Goal: Register for event/course

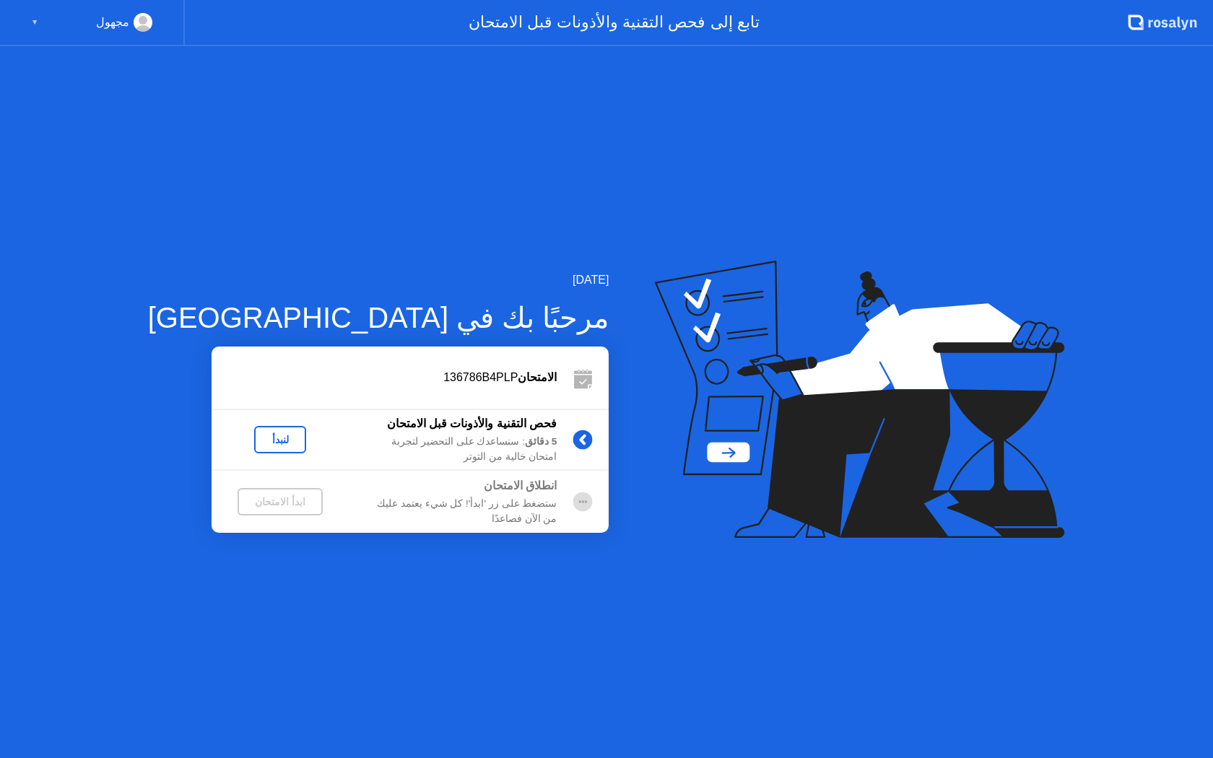
click at [260, 436] on div "لنبدأ" at bounding box center [280, 440] width 40 height 12
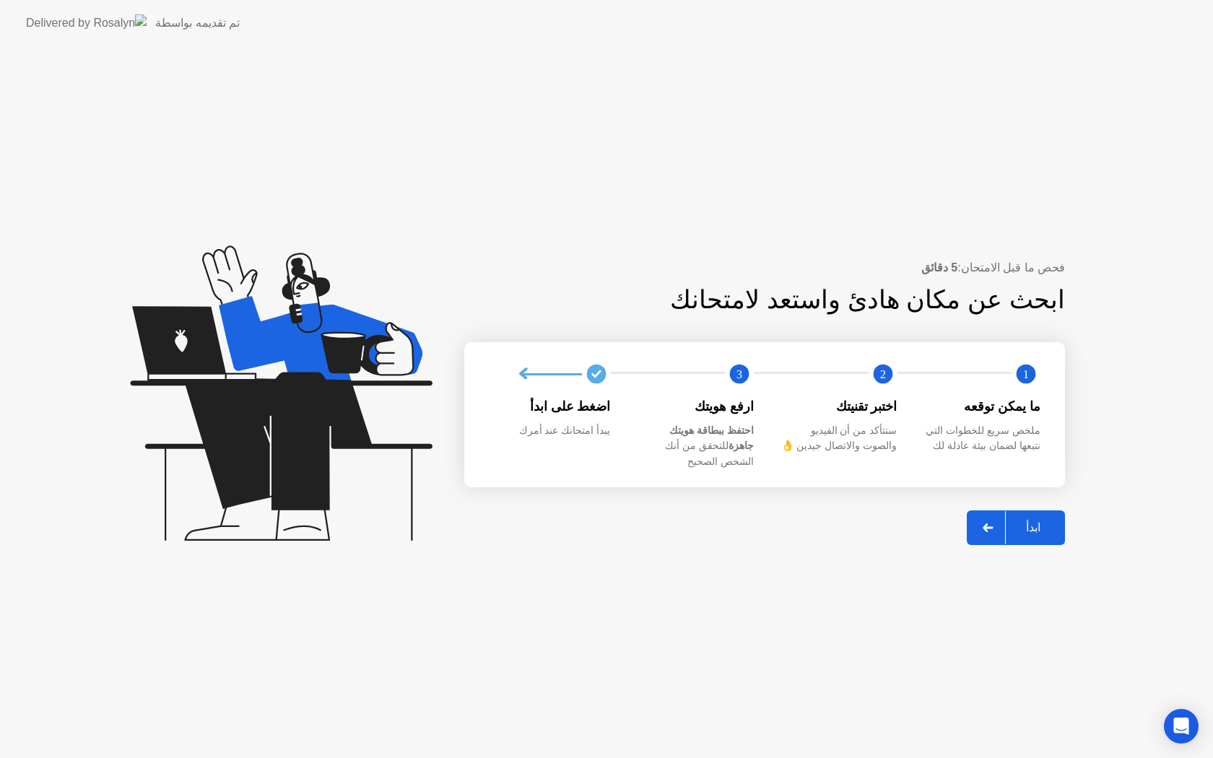
click at [1040, 521] on div "ابدأ" at bounding box center [1033, 528] width 55 height 14
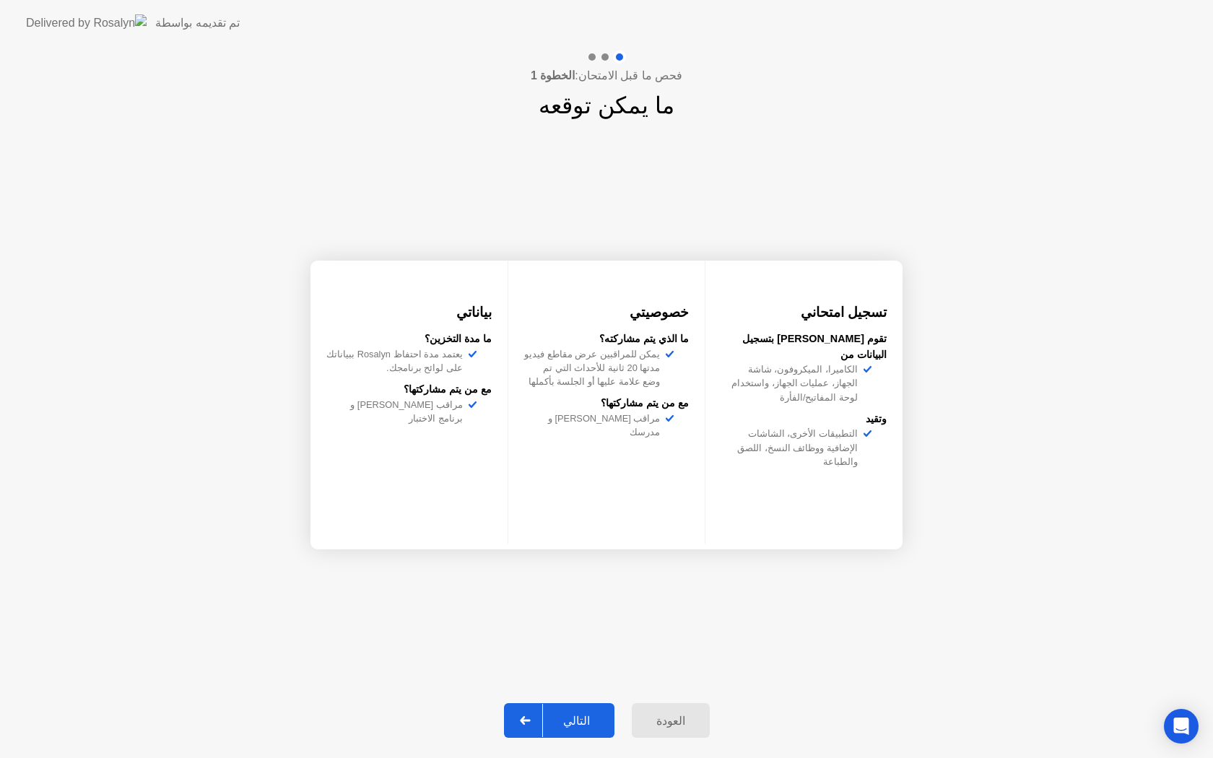
click at [575, 724] on div "التالي" at bounding box center [576, 721] width 67 height 14
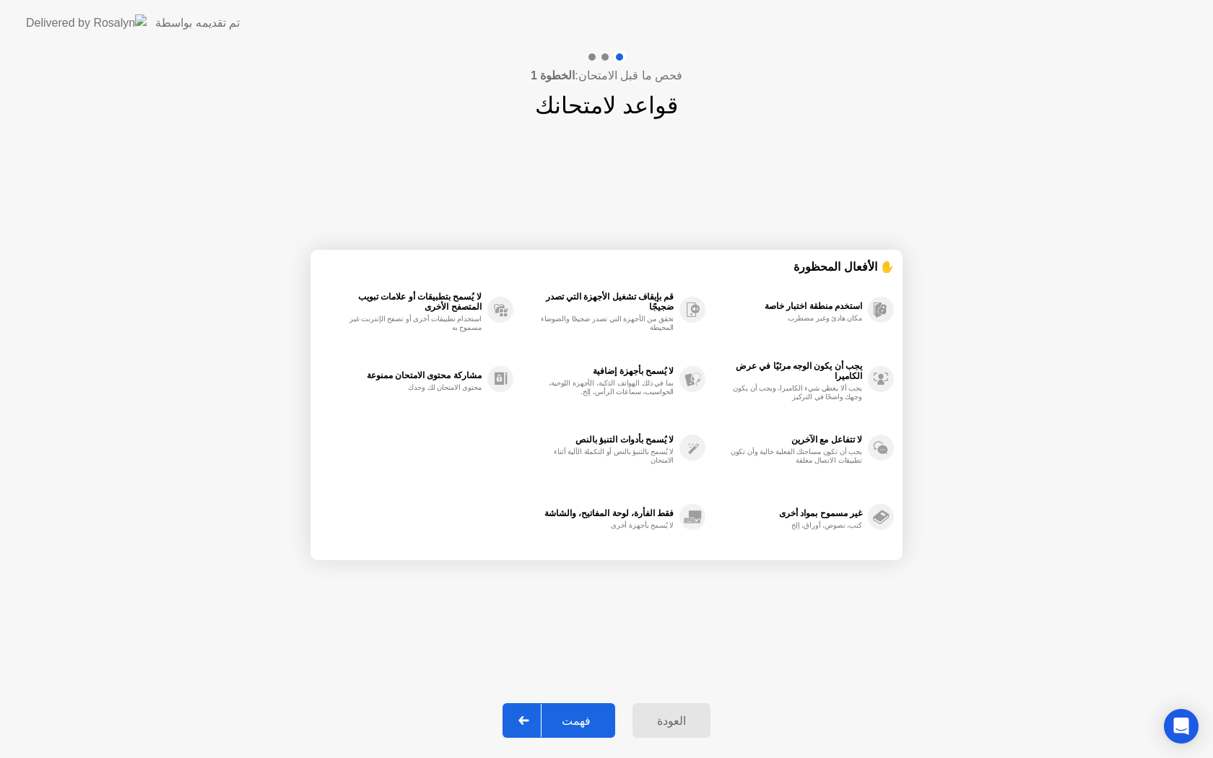
click at [552, 718] on div "فهمت" at bounding box center [576, 721] width 69 height 14
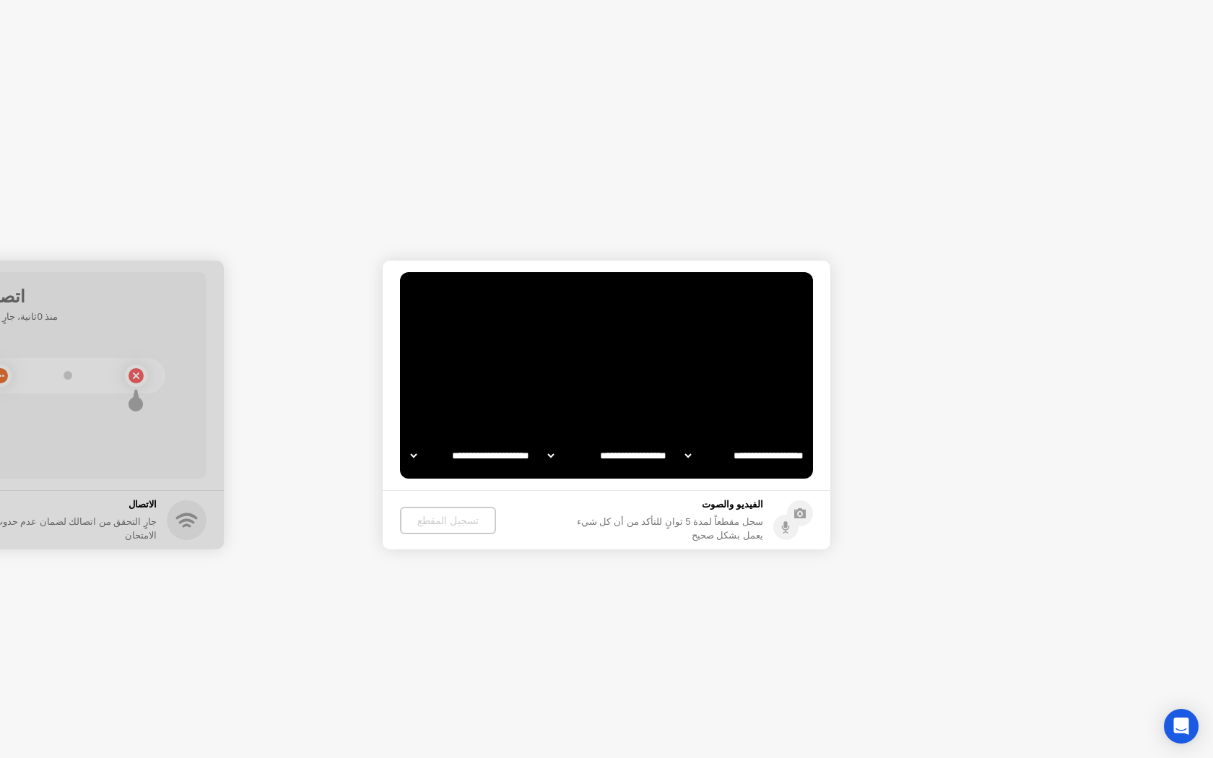
select select "**********"
select select "*******"
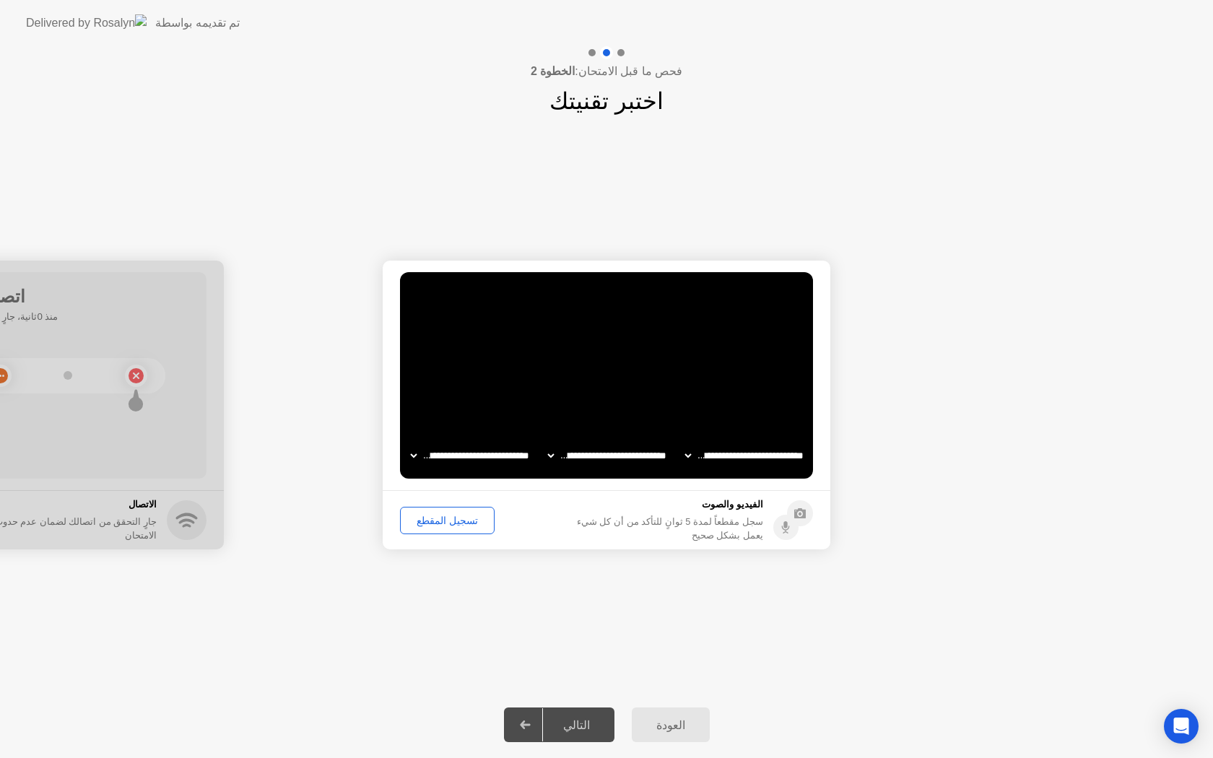
click at [565, 725] on div "التالي" at bounding box center [576, 726] width 67 height 14
click at [434, 522] on div "تسجيل المقطع" at bounding box center [447, 521] width 85 height 12
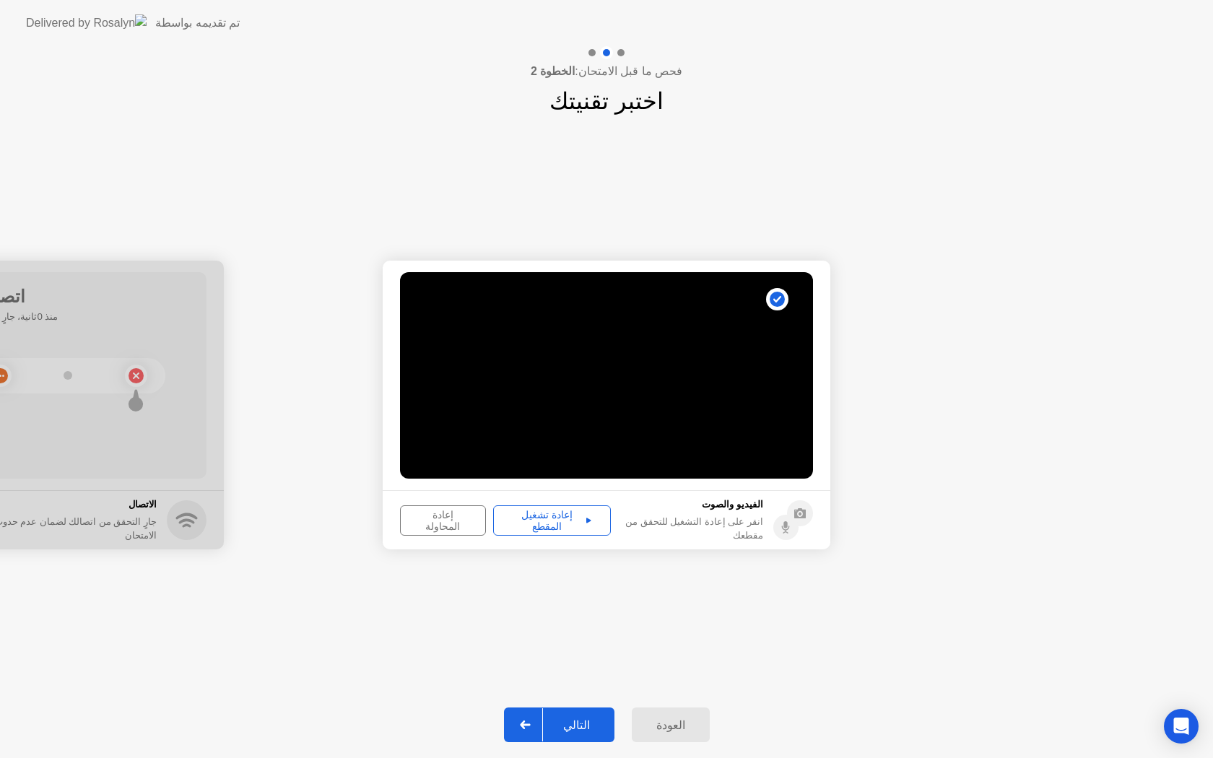
click at [590, 519] on icon at bounding box center [589, 520] width 5 height 5
click at [589, 520] on icon at bounding box center [589, 520] width 5 height 5
click at [583, 522] on div "إعادة تشغيل المقطع" at bounding box center [552, 520] width 108 height 23
click at [585, 520] on div "إعادة تشغيل المقطع" at bounding box center [552, 520] width 108 height 23
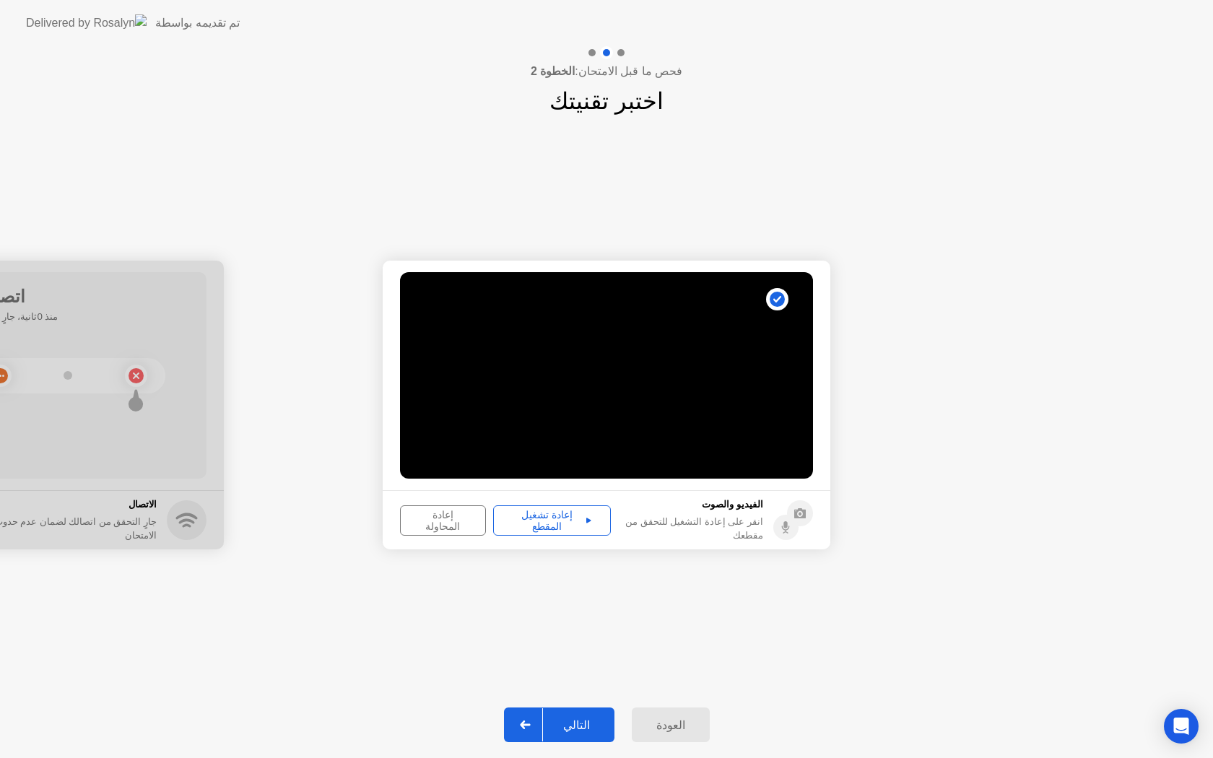
click at [589, 520] on icon at bounding box center [589, 520] width 5 height 5
click at [463, 520] on div "إعادة المحاولة" at bounding box center [443, 520] width 76 height 23
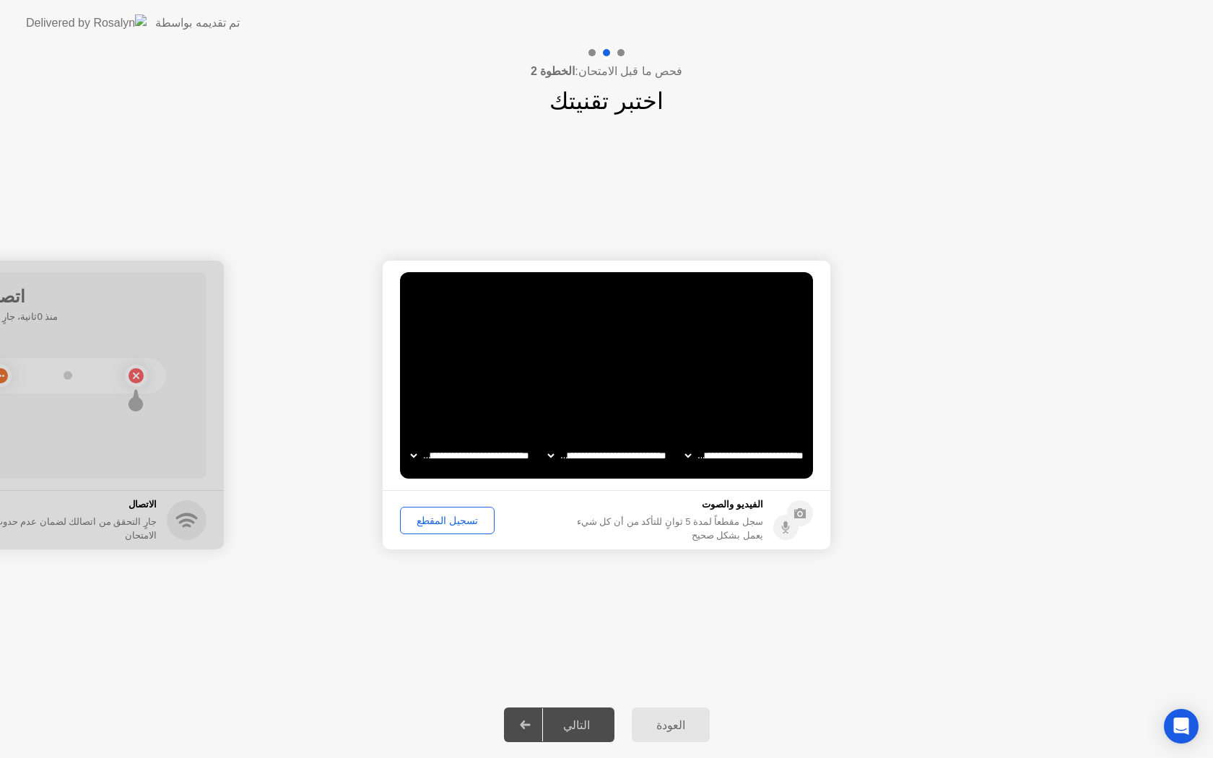
click at [464, 522] on div "تسجيل المقطع" at bounding box center [447, 521] width 85 height 12
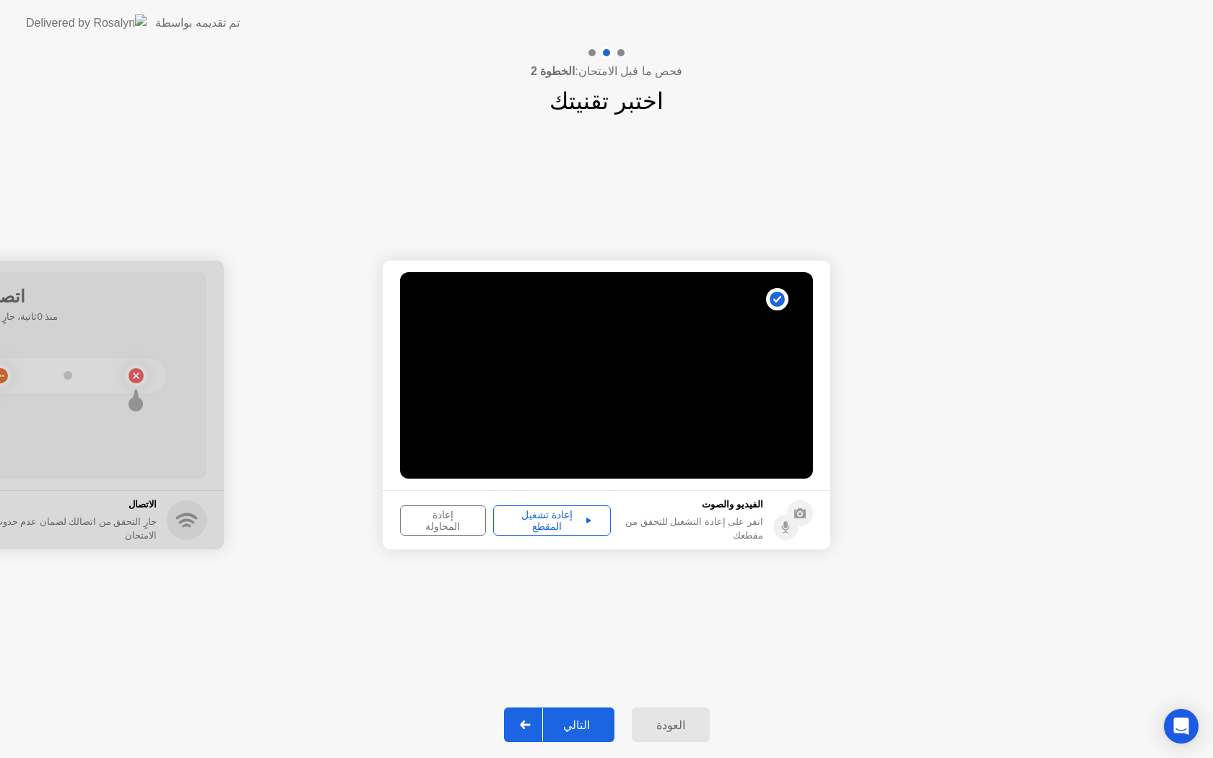
click at [522, 525] on div "إعادة تشغيل المقطع" at bounding box center [552, 520] width 108 height 23
click at [591, 520] on icon at bounding box center [589, 520] width 5 height 5
click at [461, 522] on div "إعادة المحاولة" at bounding box center [443, 520] width 76 height 23
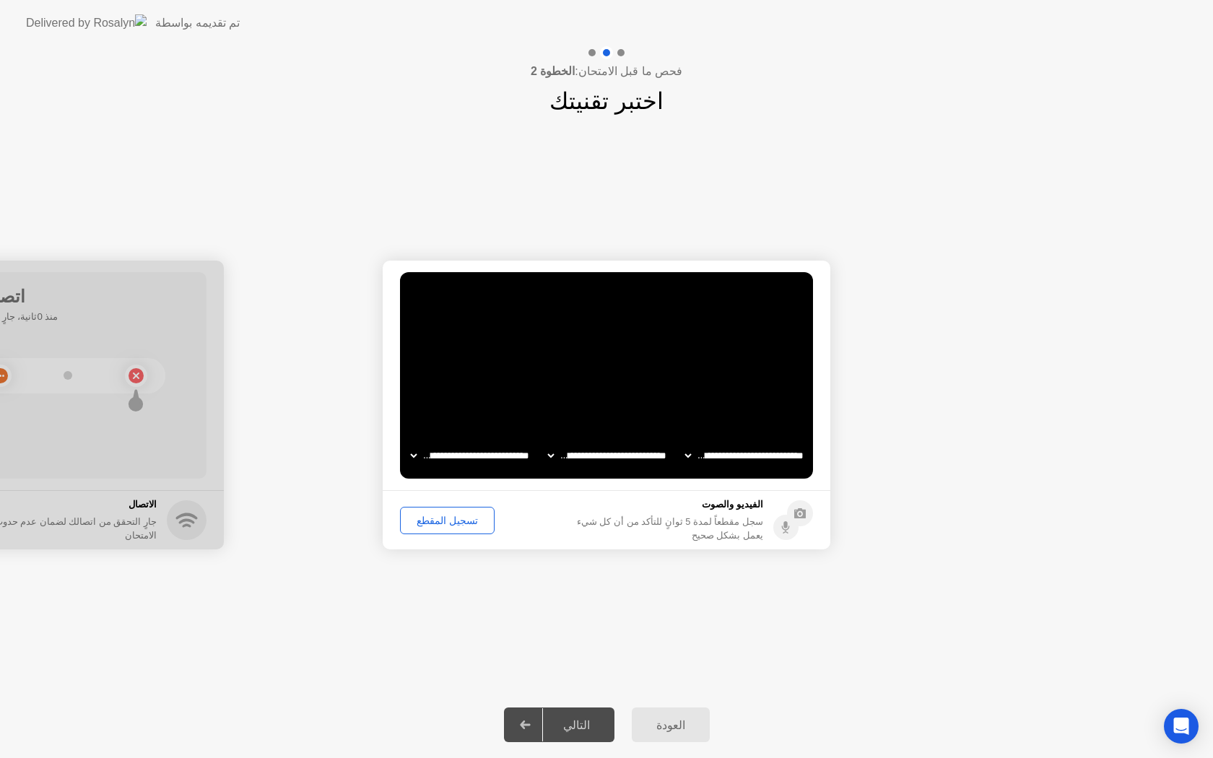
click at [461, 522] on div "تسجيل المقطع" at bounding box center [447, 521] width 85 height 12
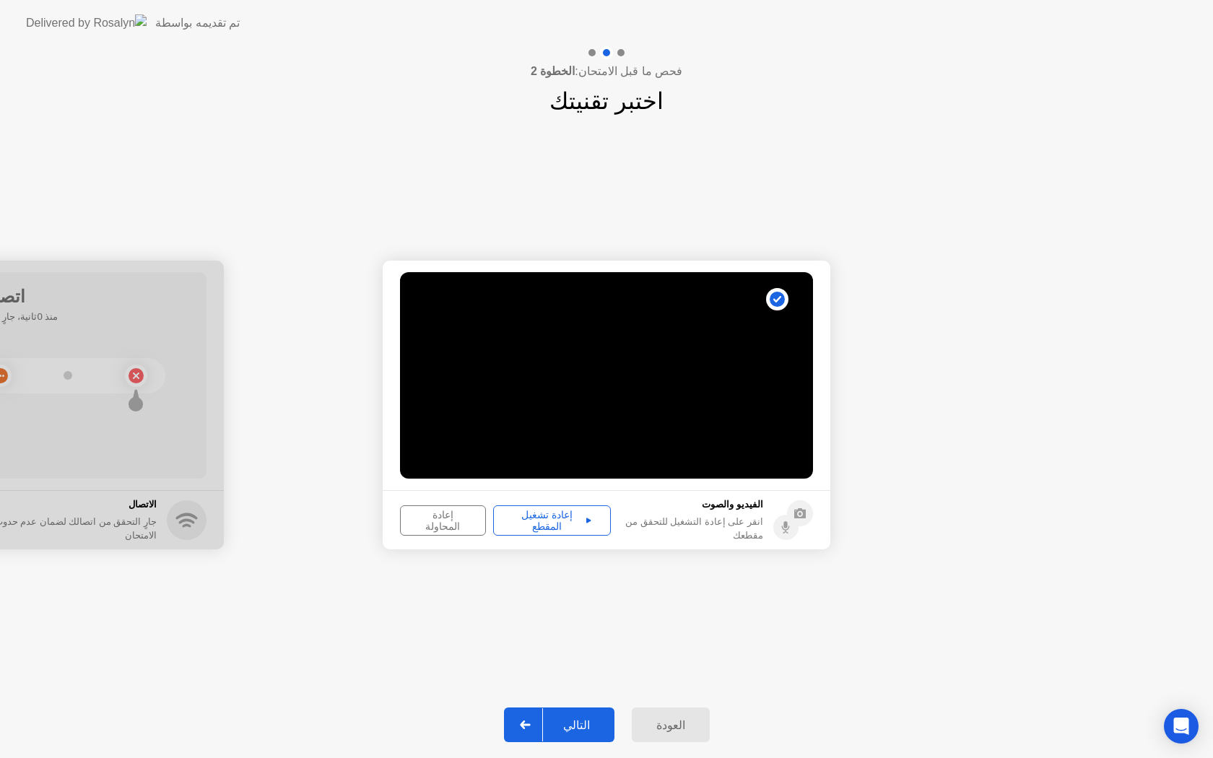
click at [587, 721] on div "التالي" at bounding box center [576, 726] width 67 height 14
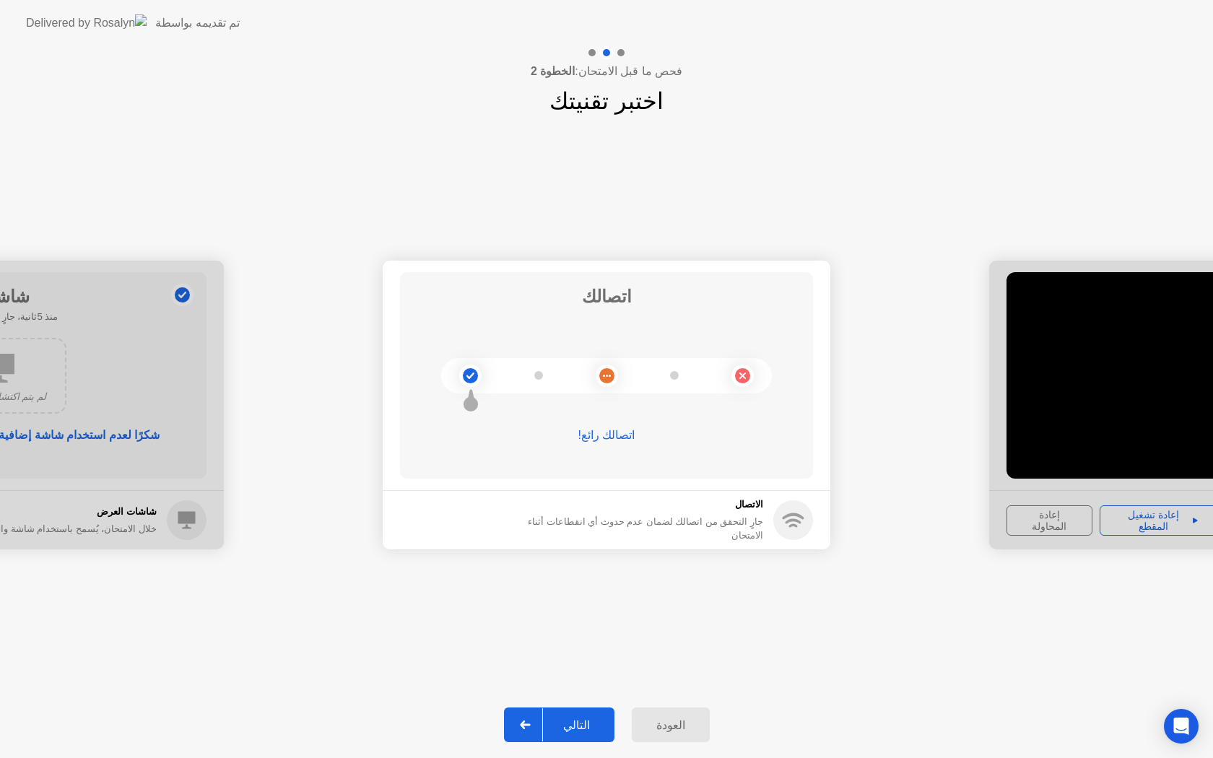
click at [562, 722] on div "التالي" at bounding box center [576, 726] width 67 height 14
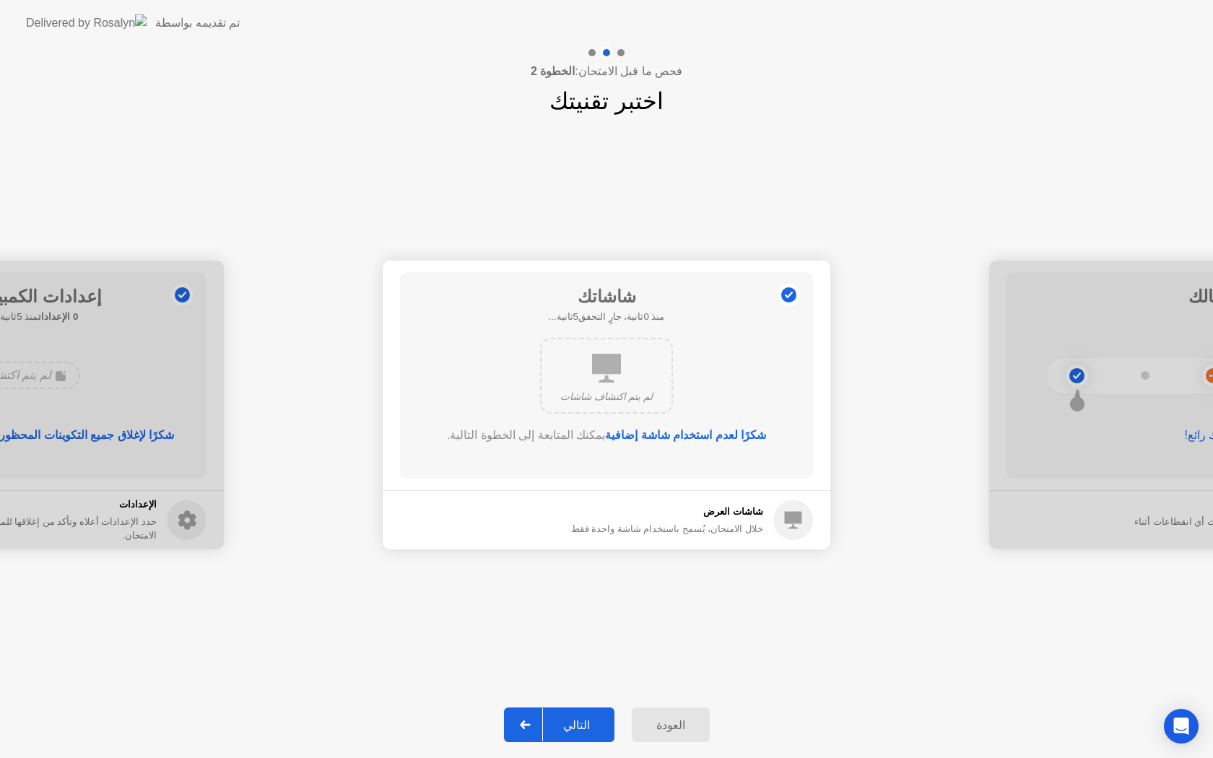
click at [562, 722] on div "التالي" at bounding box center [576, 726] width 67 height 14
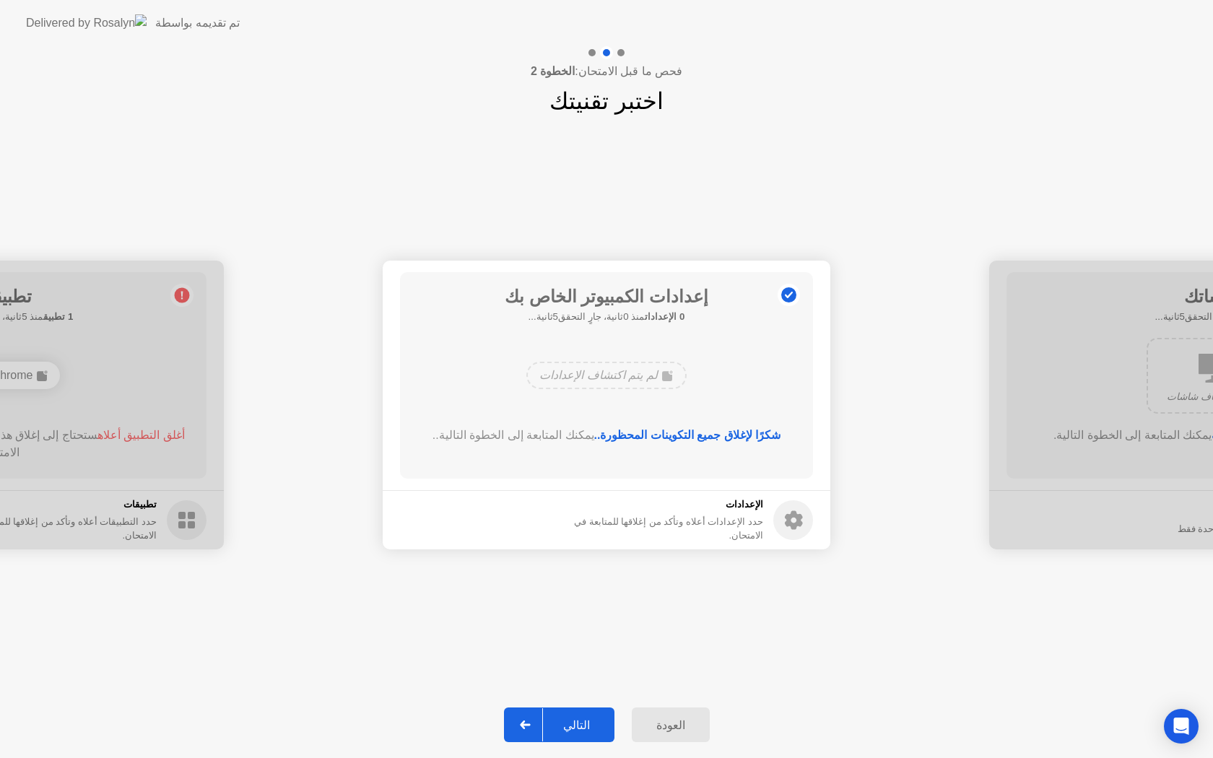
click at [562, 722] on div "التالي" at bounding box center [576, 726] width 67 height 14
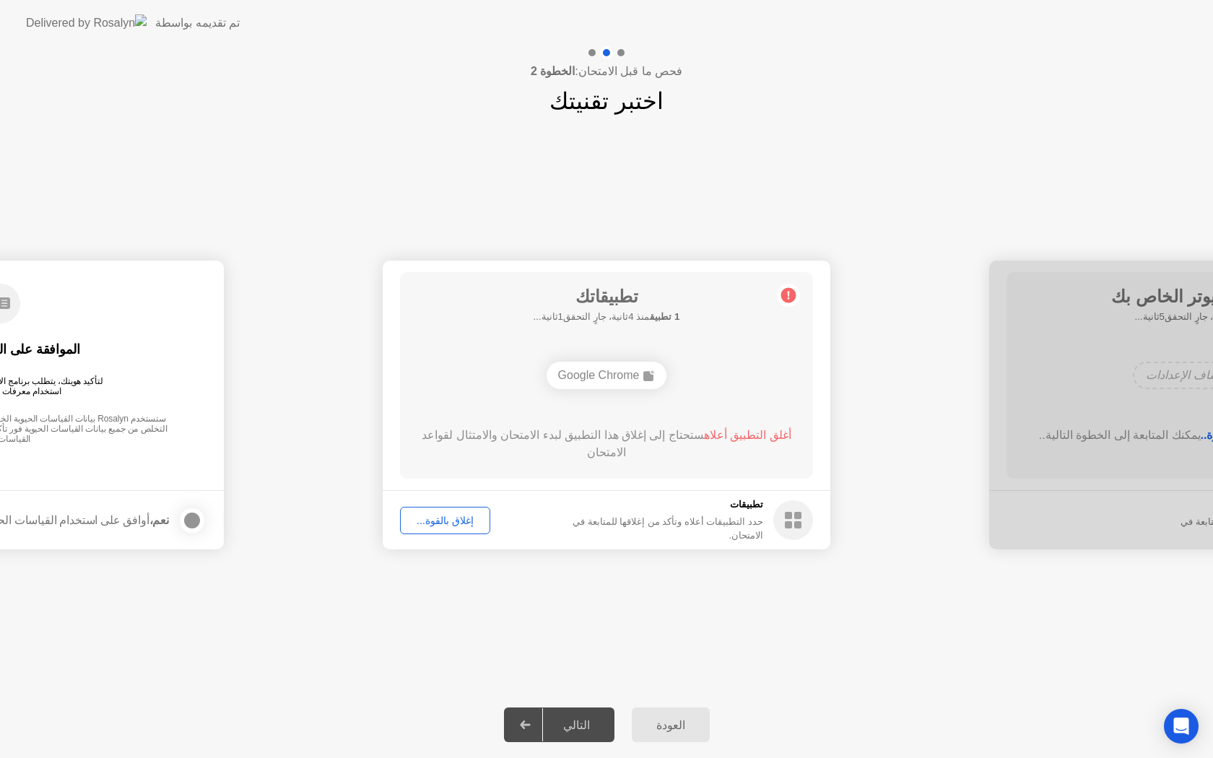
click at [436, 522] on div "إغلاق بالقوة..." at bounding box center [445, 521] width 80 height 12
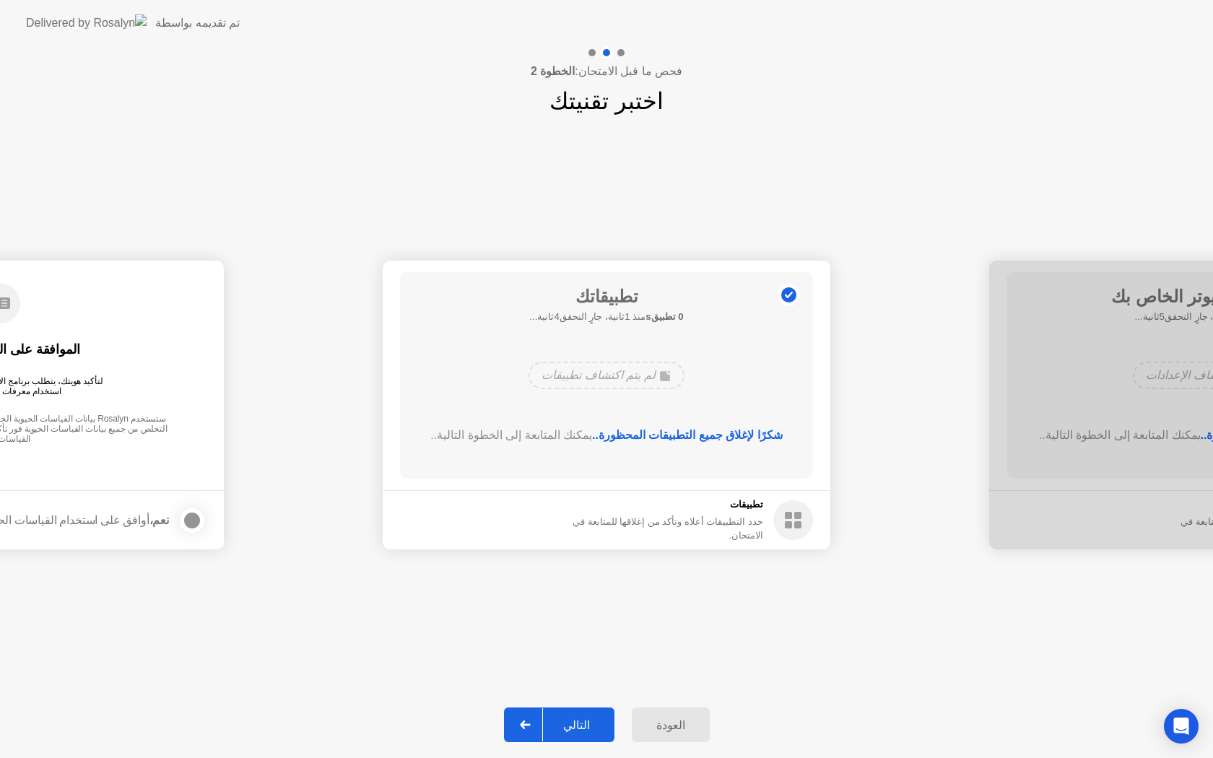
click at [568, 731] on div "التالي" at bounding box center [576, 726] width 67 height 14
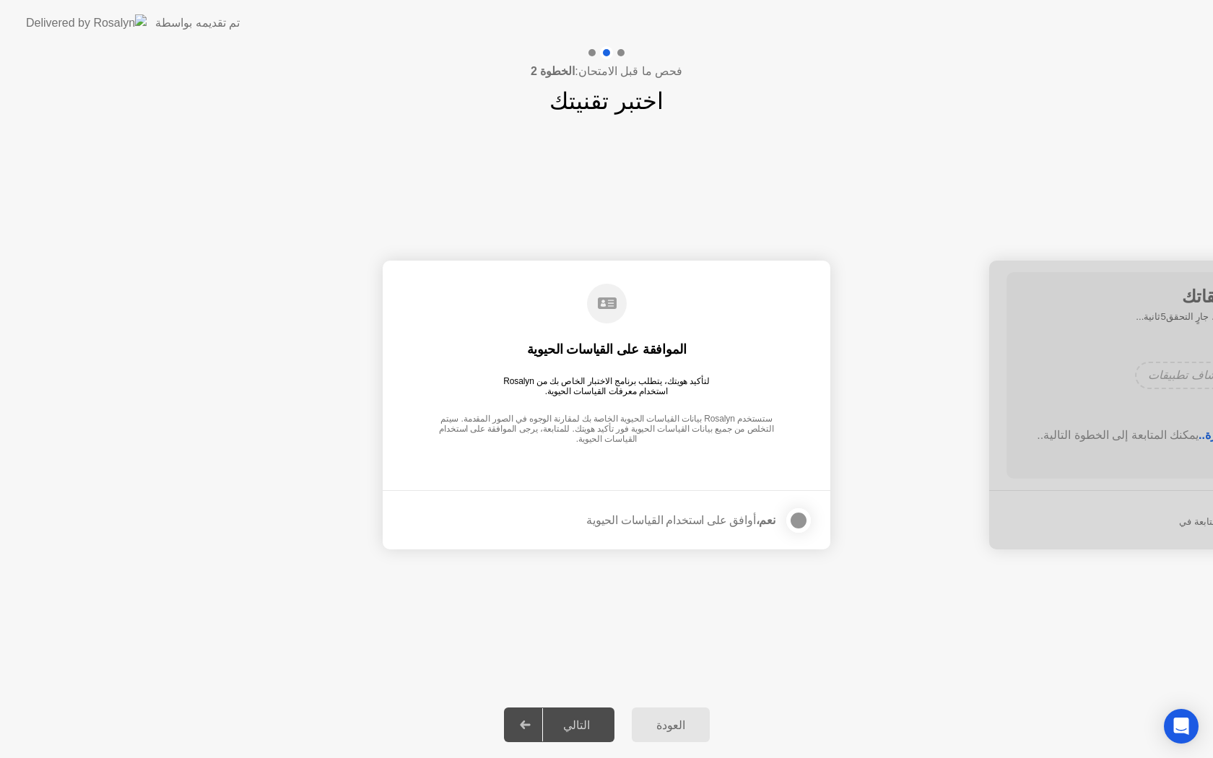
click at [791, 516] on div at bounding box center [798, 520] width 17 height 17
click at [561, 721] on div "التالي" at bounding box center [576, 726] width 67 height 14
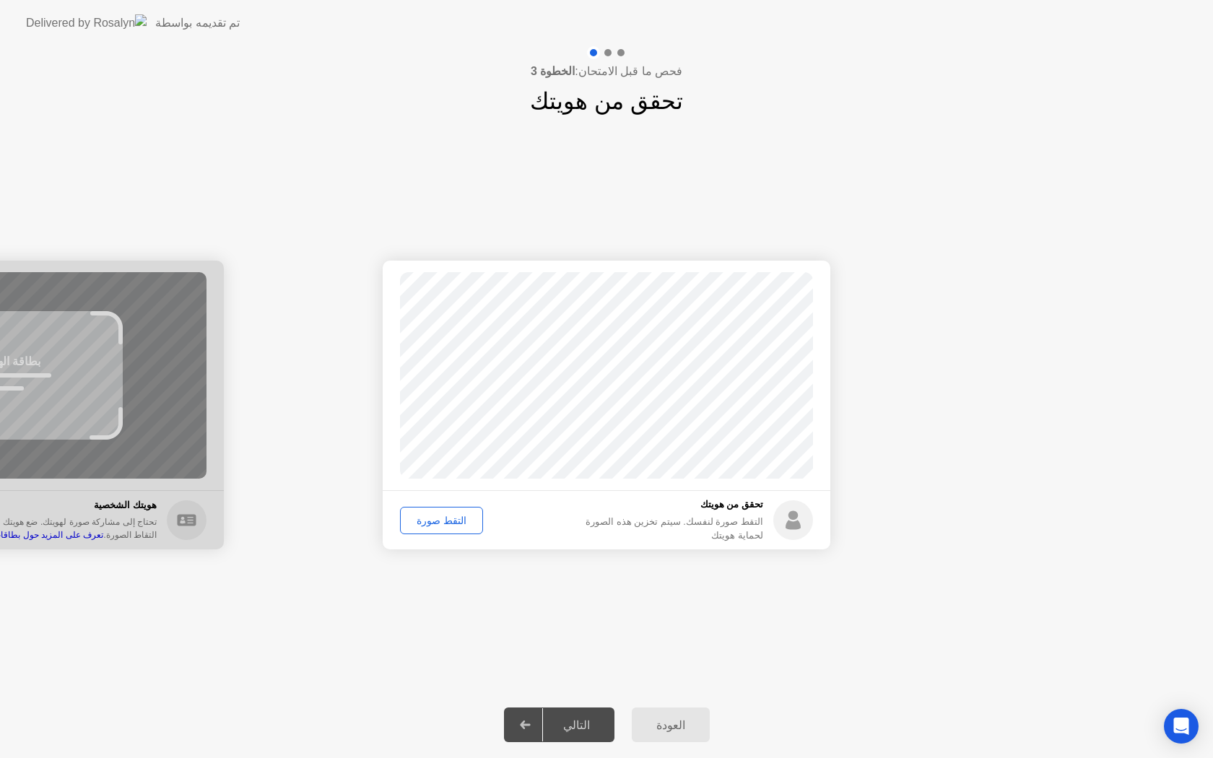
click at [427, 519] on div "التقط صورة" at bounding box center [441, 521] width 73 height 12
click at [444, 511] on button "إعادة الالتقاط" at bounding box center [444, 520] width 89 height 27
click at [444, 511] on button "التقط صورة" at bounding box center [441, 520] width 83 height 27
click at [568, 727] on div "التالي" at bounding box center [576, 726] width 67 height 14
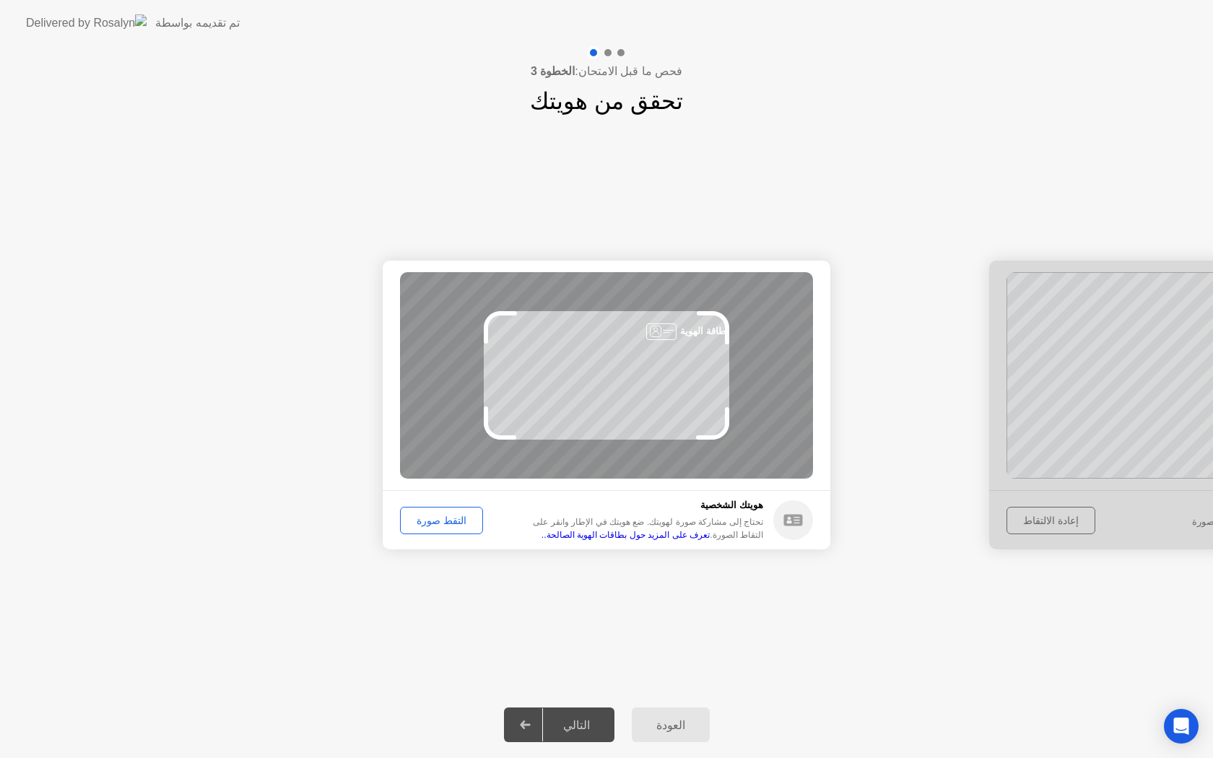
click at [433, 527] on div "التقط صورة" at bounding box center [441, 521] width 73 height 12
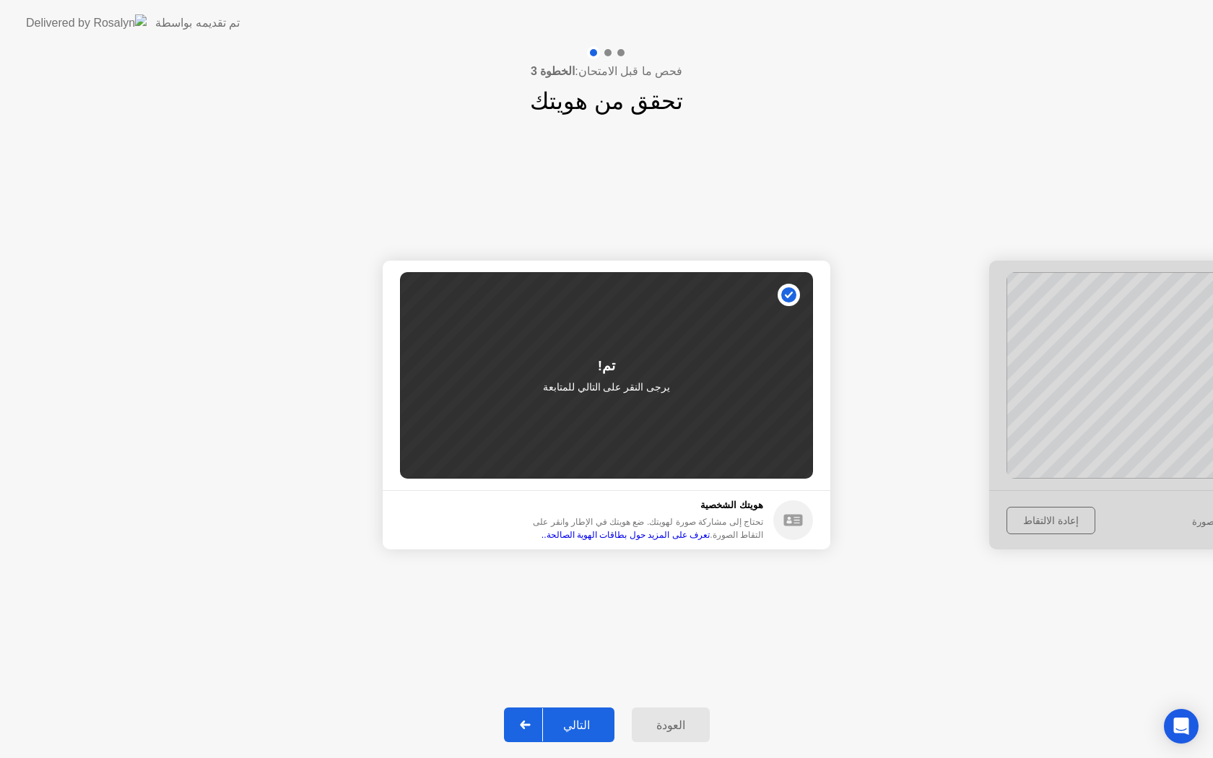
click at [576, 727] on div "التالي" at bounding box center [576, 726] width 67 height 14
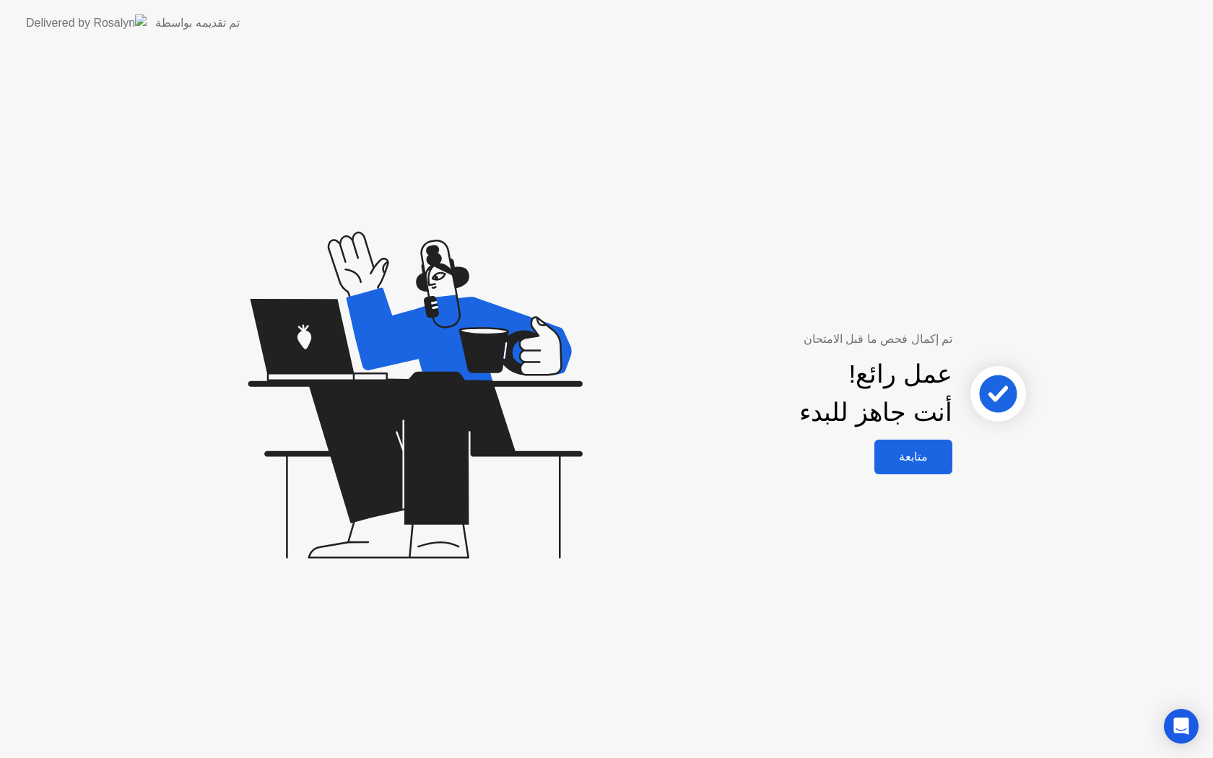
click at [912, 464] on div "متابعة" at bounding box center [913, 457] width 69 height 14
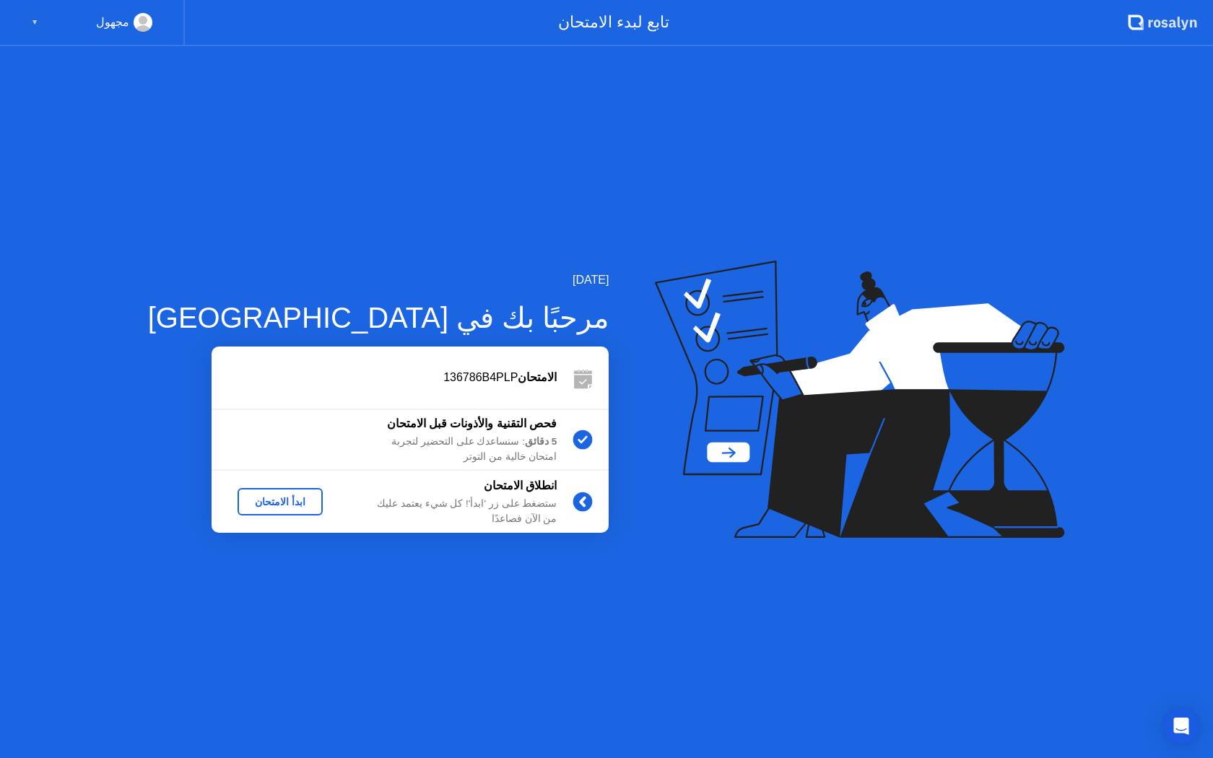
click at [238, 493] on button "ابدأ الامتحان" at bounding box center [280, 501] width 85 height 27
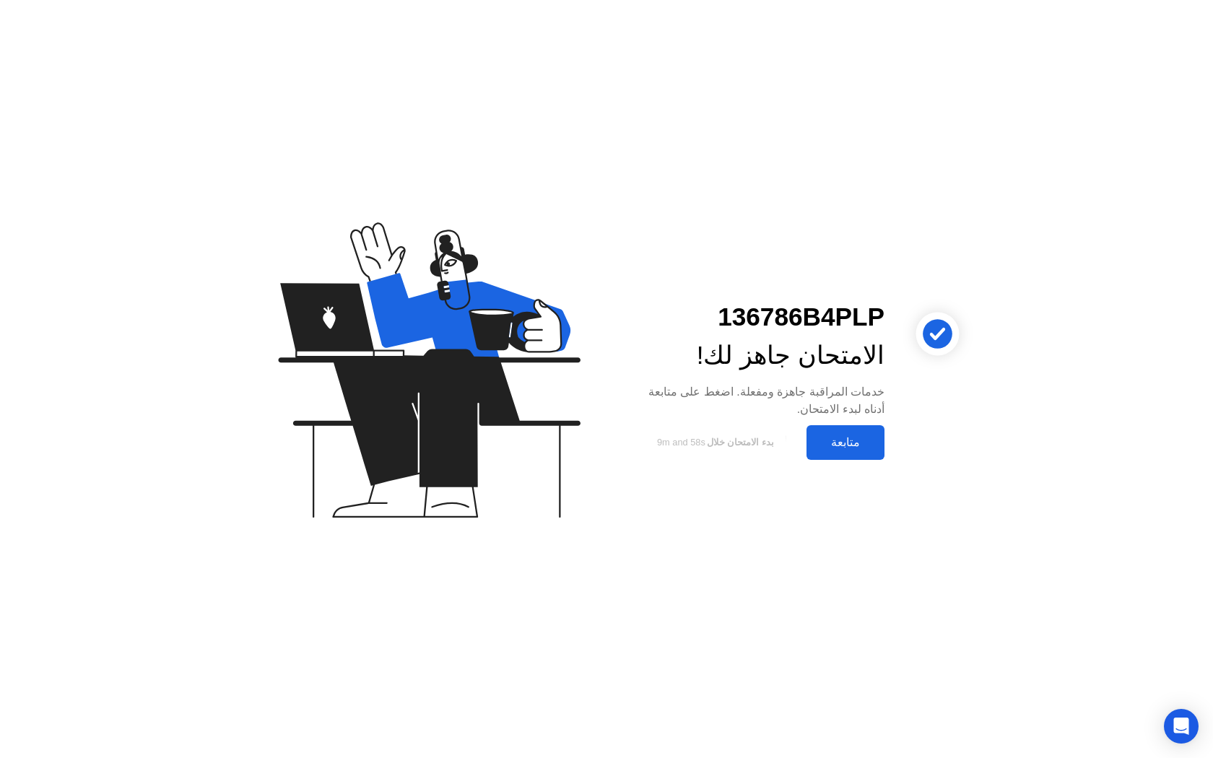
click at [839, 449] on div "متابعة" at bounding box center [845, 443] width 69 height 14
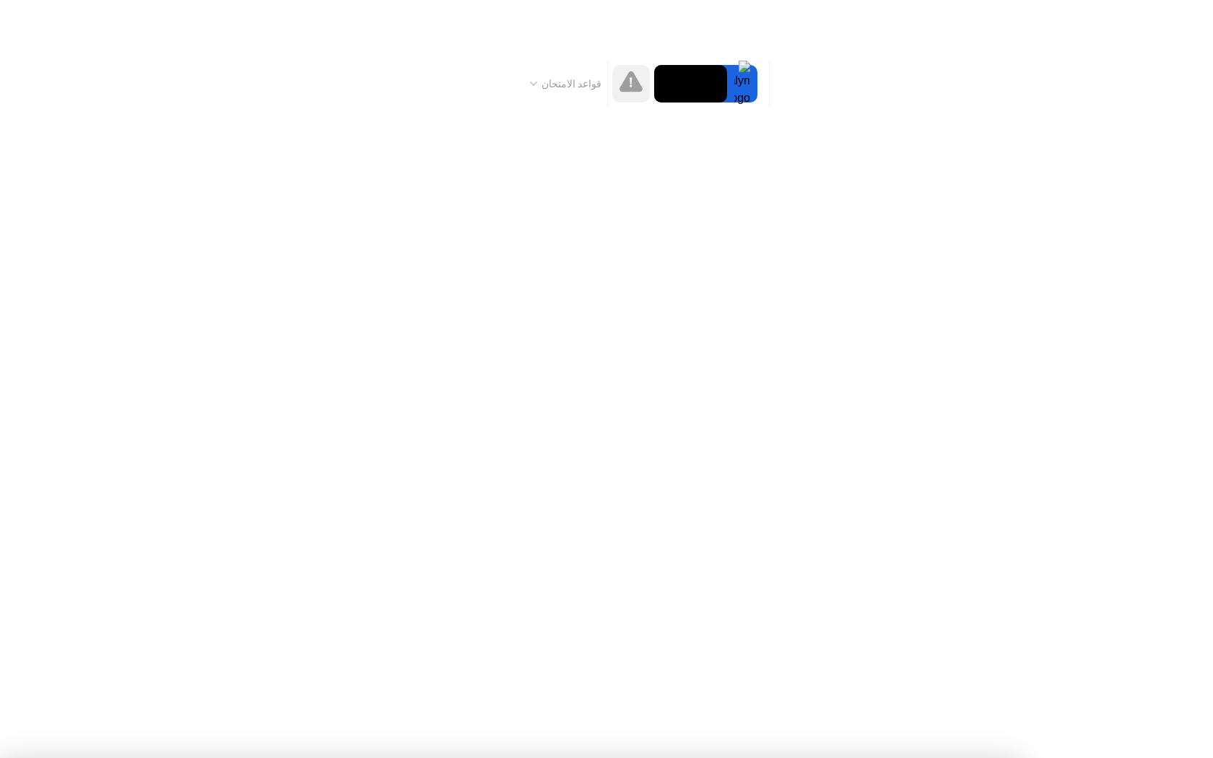
click at [28, 758] on div at bounding box center [606, 758] width 1213 height 0
click at [755, 82] on div at bounding box center [742, 84] width 30 height 38
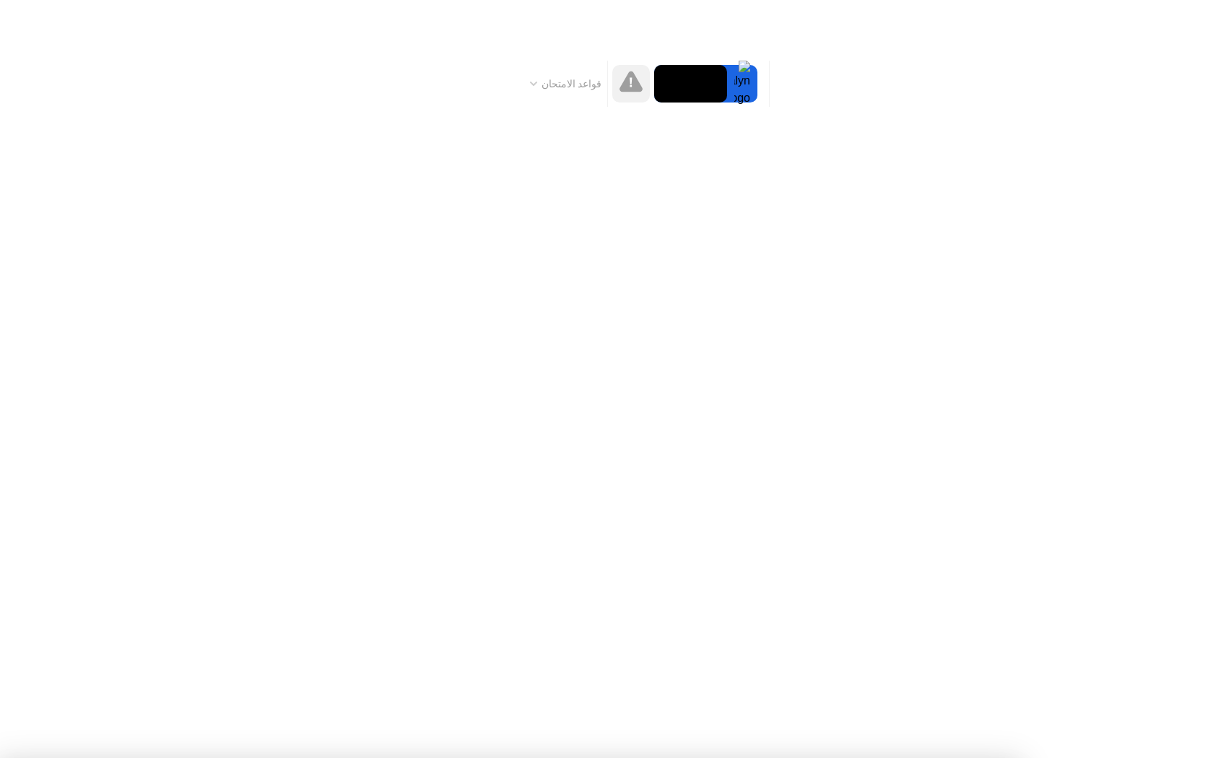
click at [624, 81] on icon at bounding box center [631, 81] width 23 height 23
click at [537, 82] on icon at bounding box center [533, 84] width 7 height 4
drag, startPoint x: 1150, startPoint y: 172, endPoint x: 1143, endPoint y: 165, distance: 9.7
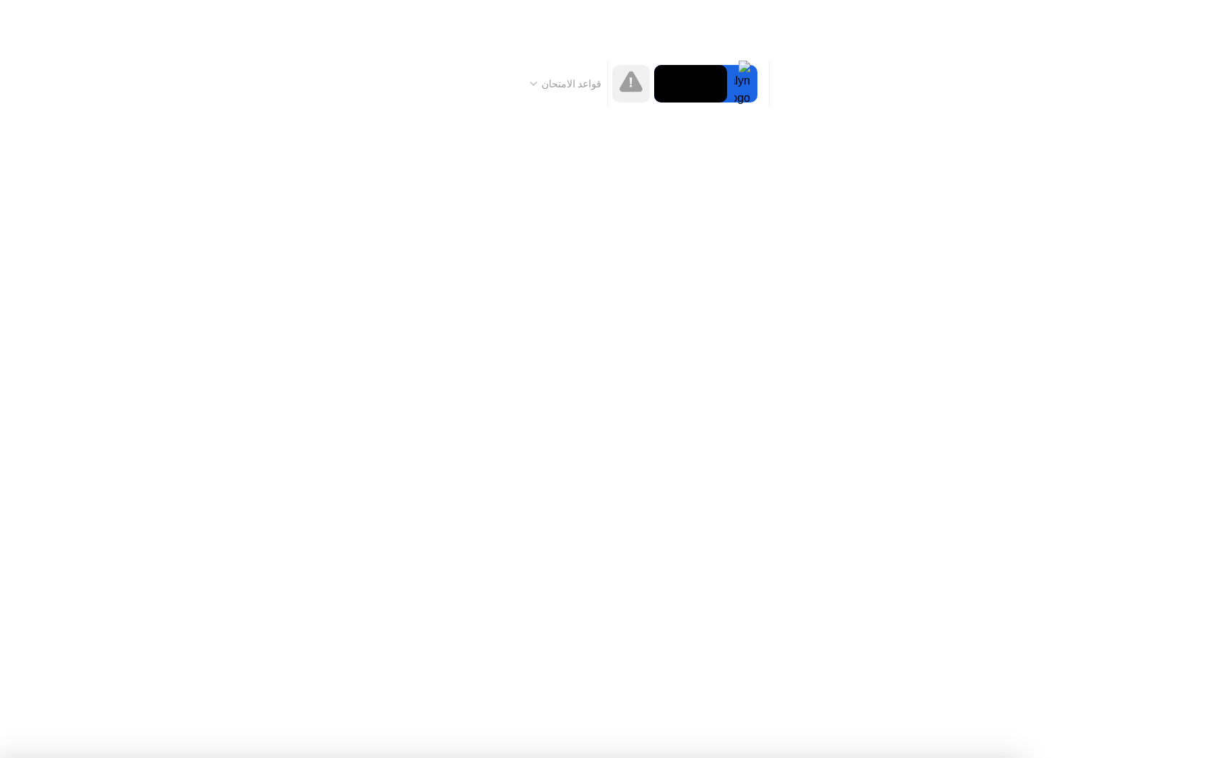
click at [1148, 758] on div at bounding box center [606, 758] width 1213 height 0
click at [644, 85] on div at bounding box center [632, 84] width 38 height 38
click at [743, 92] on div at bounding box center [742, 84] width 30 height 38
